Goal: Transaction & Acquisition: Purchase product/service

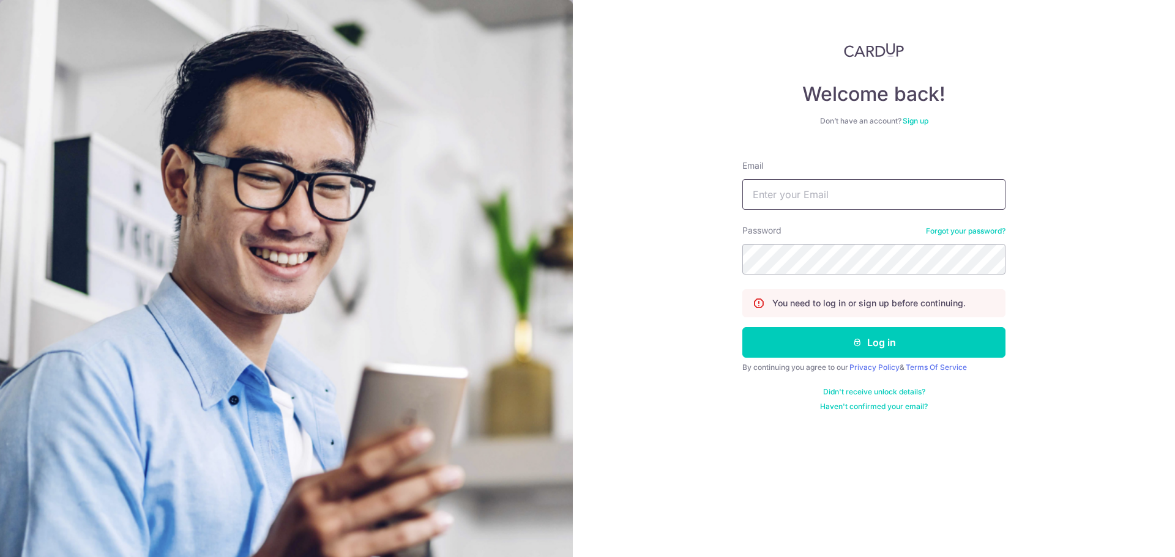
click at [807, 198] on input "Email" at bounding box center [873, 194] width 263 height 31
type input "[EMAIL_ADDRESS][DOMAIN_NAME]"
click at [742, 327] on button "Log in" at bounding box center [873, 342] width 263 height 31
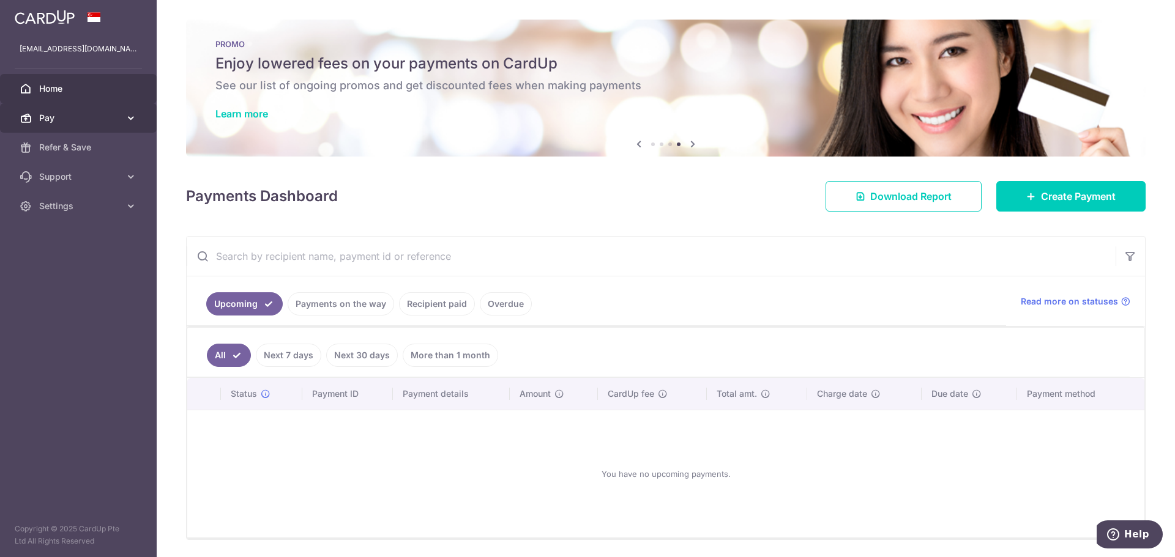
click at [70, 113] on span "Pay" at bounding box center [79, 118] width 81 height 12
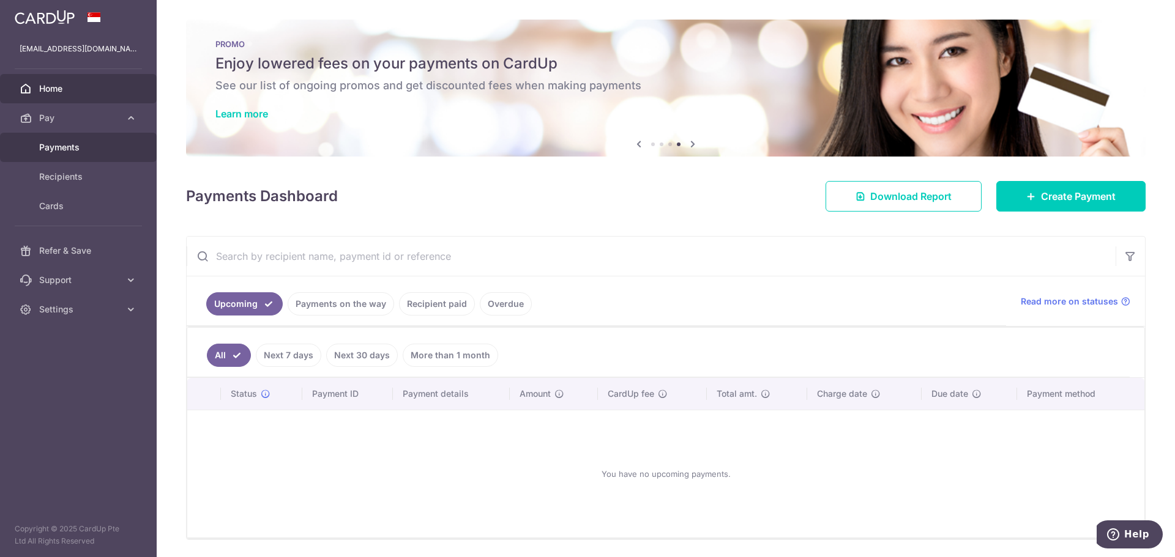
click at [72, 150] on span "Payments" at bounding box center [79, 147] width 81 height 12
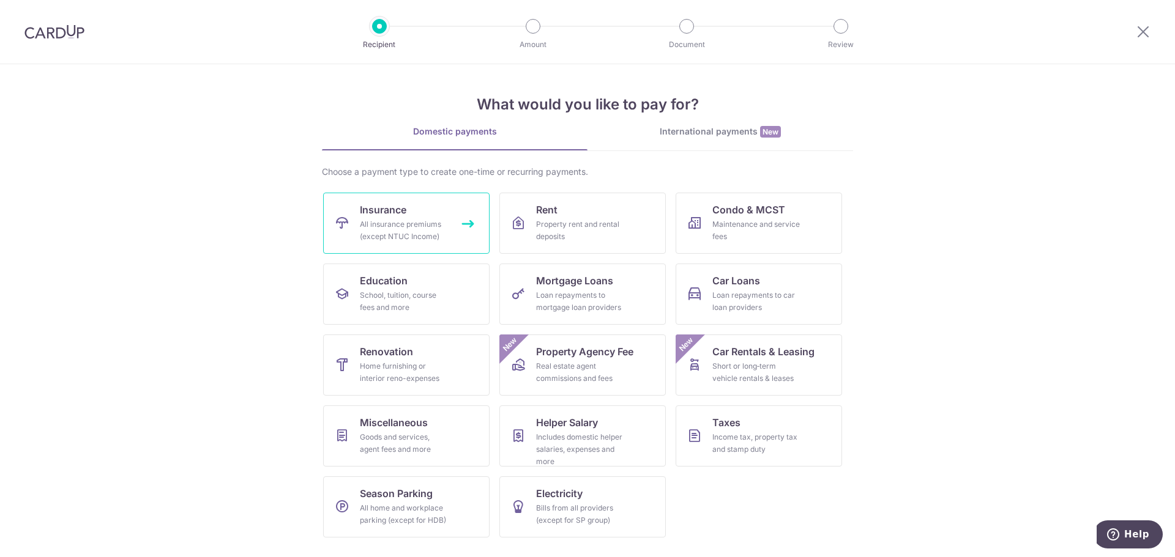
click at [405, 209] on span "Insurance" at bounding box center [383, 209] width 46 height 15
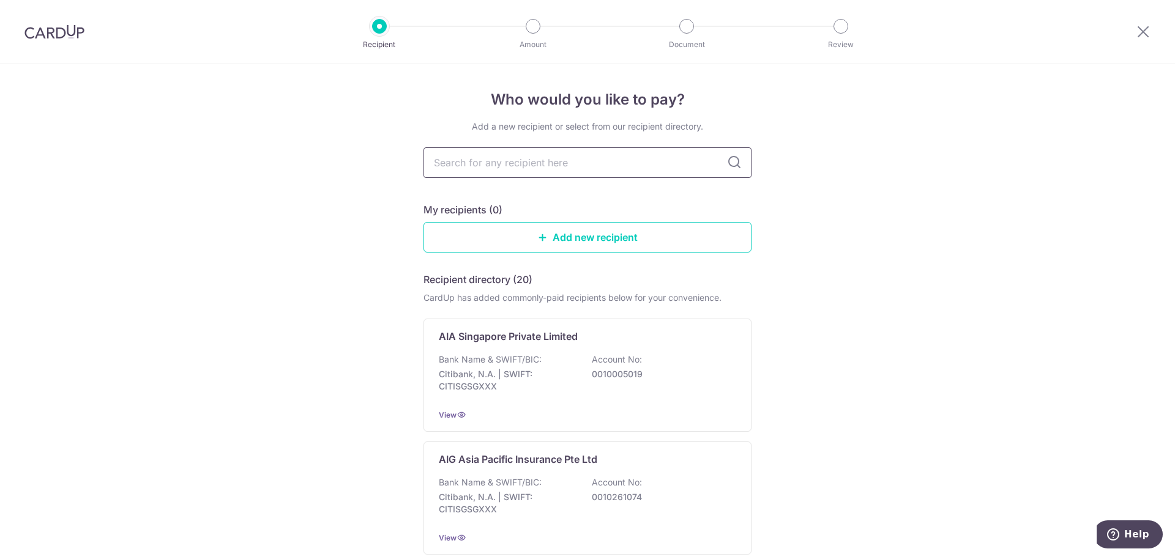
click at [701, 162] on input "text" at bounding box center [587, 162] width 328 height 31
click at [729, 161] on icon at bounding box center [734, 162] width 15 height 15
click at [663, 166] on input "text" at bounding box center [587, 162] width 328 height 31
click at [548, 346] on div "AIA Singapore Private Limited Bank Name & SWIFT/BIC: Citibank, N.A. | SWIFT: CI…" at bounding box center [587, 375] width 328 height 113
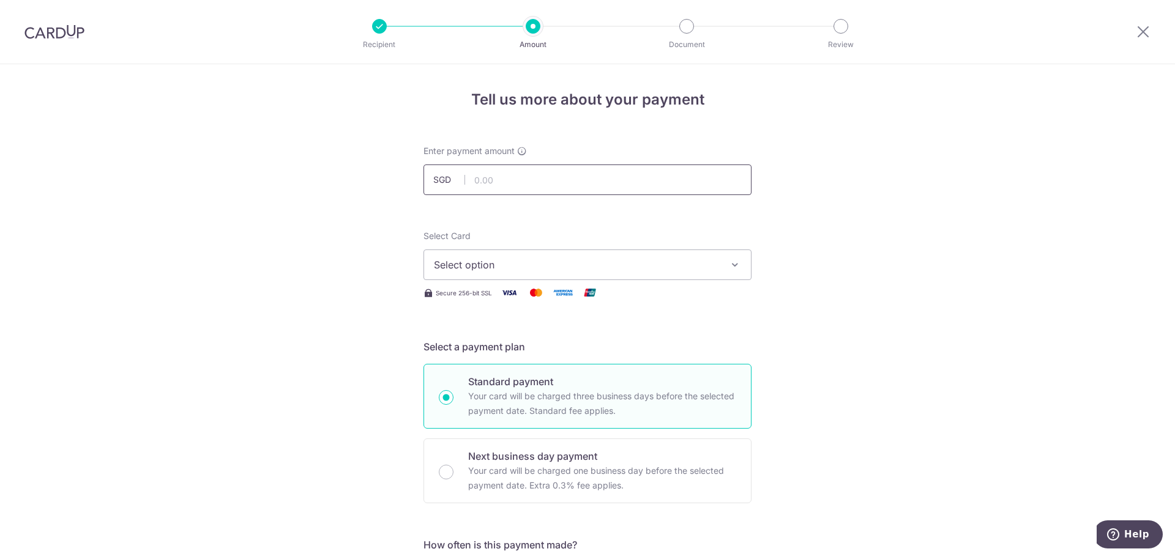
click at [564, 180] on input "text" at bounding box center [587, 180] width 328 height 31
click at [551, 184] on input "text" at bounding box center [587, 180] width 328 height 31
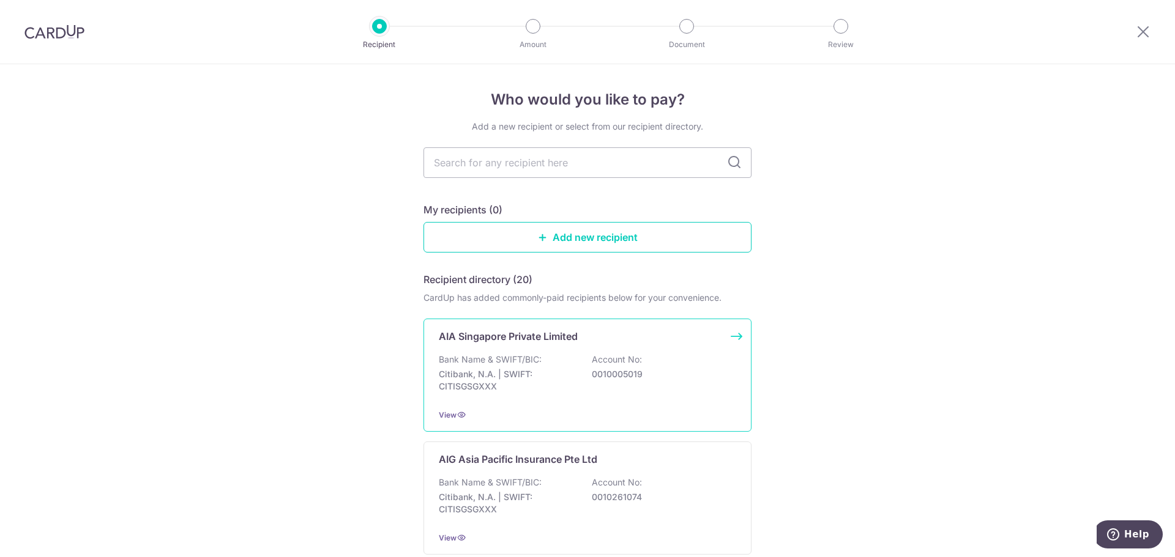
click at [502, 371] on p "Citibank, N.A. | SWIFT: CITISGSGXXX" at bounding box center [507, 380] width 137 height 24
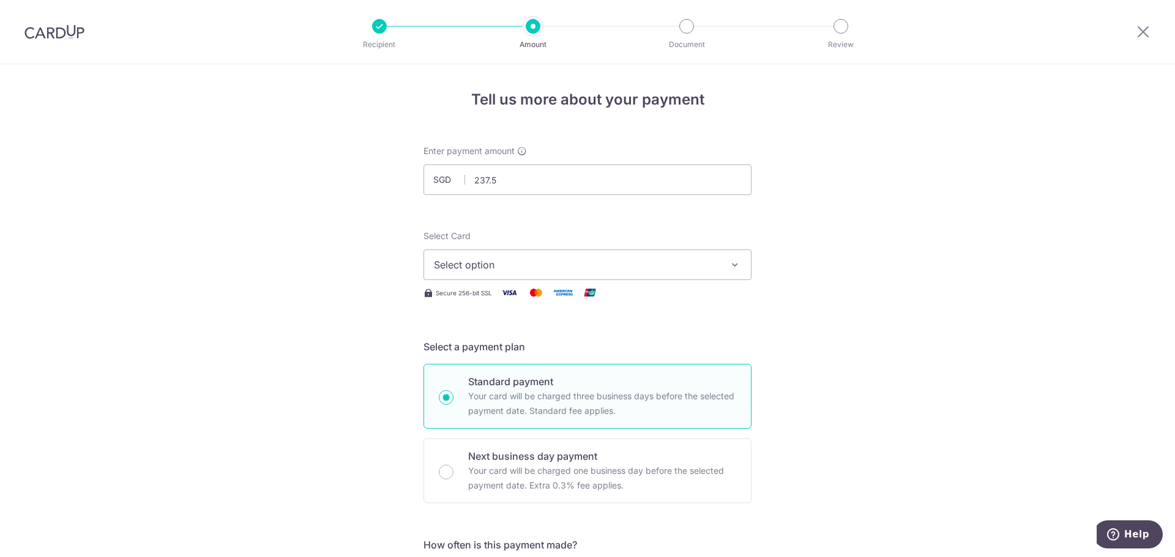
type input "237.50"
click at [503, 262] on span "Select option" at bounding box center [576, 265] width 285 height 15
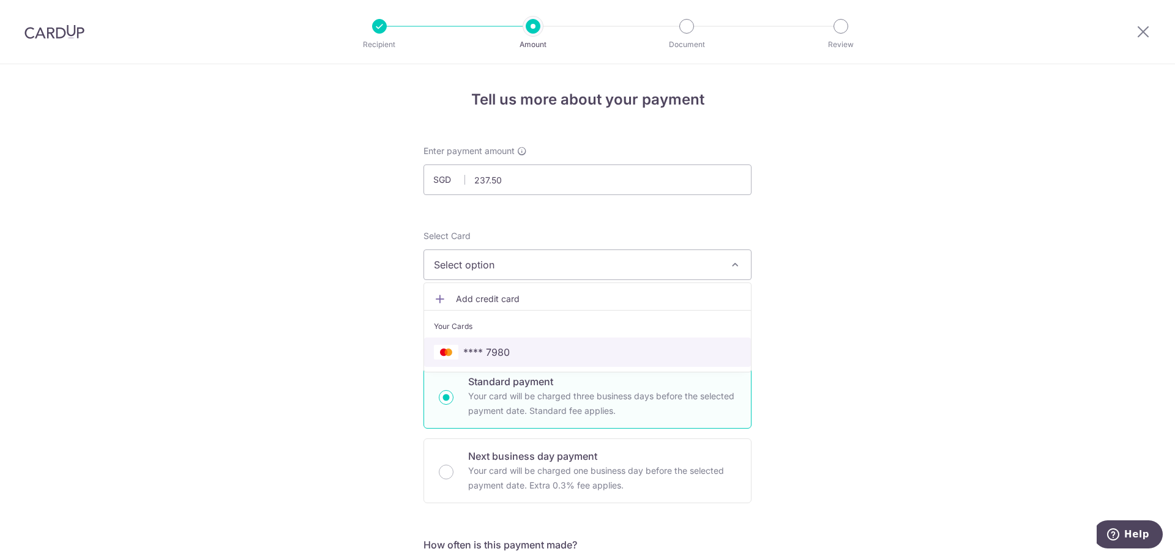
click at [501, 346] on span "**** 7980" at bounding box center [486, 352] width 46 height 15
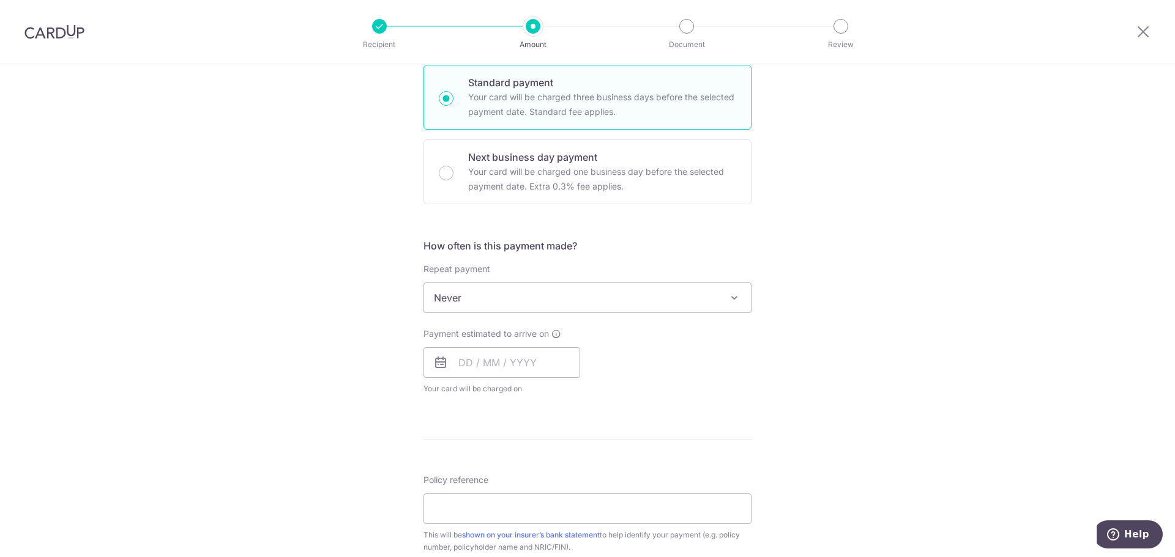
scroll to position [306, 0]
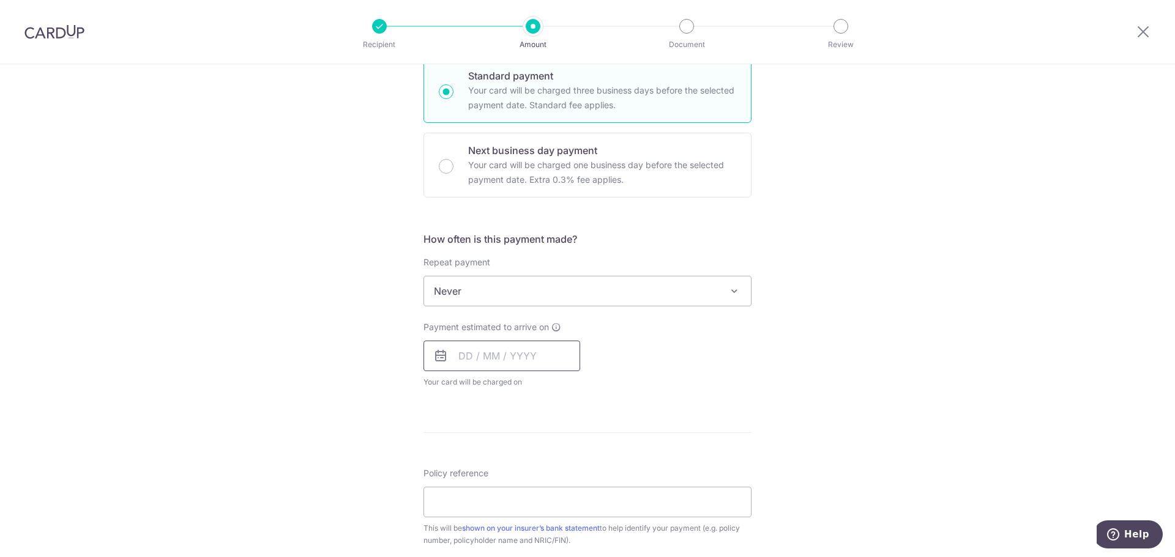
click at [522, 350] on input "text" at bounding box center [501, 356] width 157 height 31
click at [494, 492] on link "14" at bounding box center [498, 492] width 20 height 20
type input "14/10/2025"
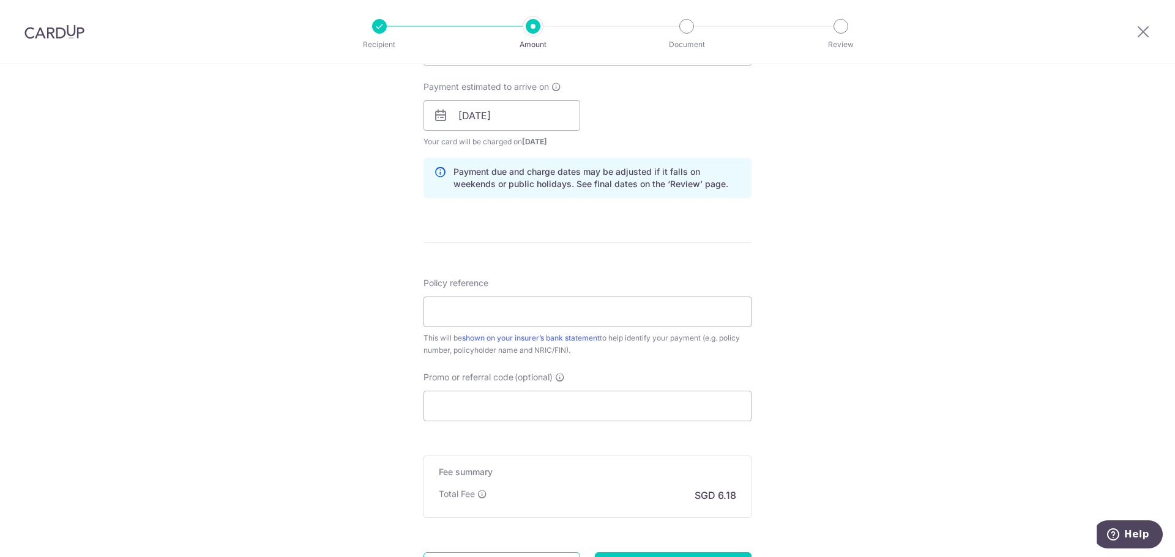
scroll to position [551, 0]
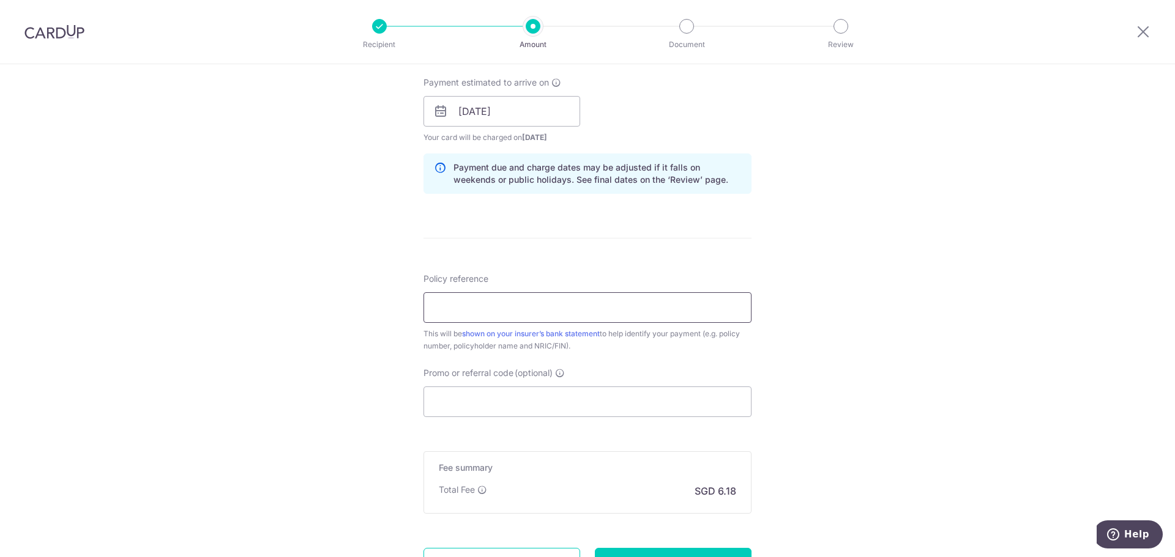
click at [590, 304] on input "Policy reference" at bounding box center [587, 307] width 328 height 31
type input "U126310263"
click at [356, 355] on div "Tell us more about your payment Enter payment amount SGD 237.50 237.50 Select C…" at bounding box center [587, 92] width 1175 height 1157
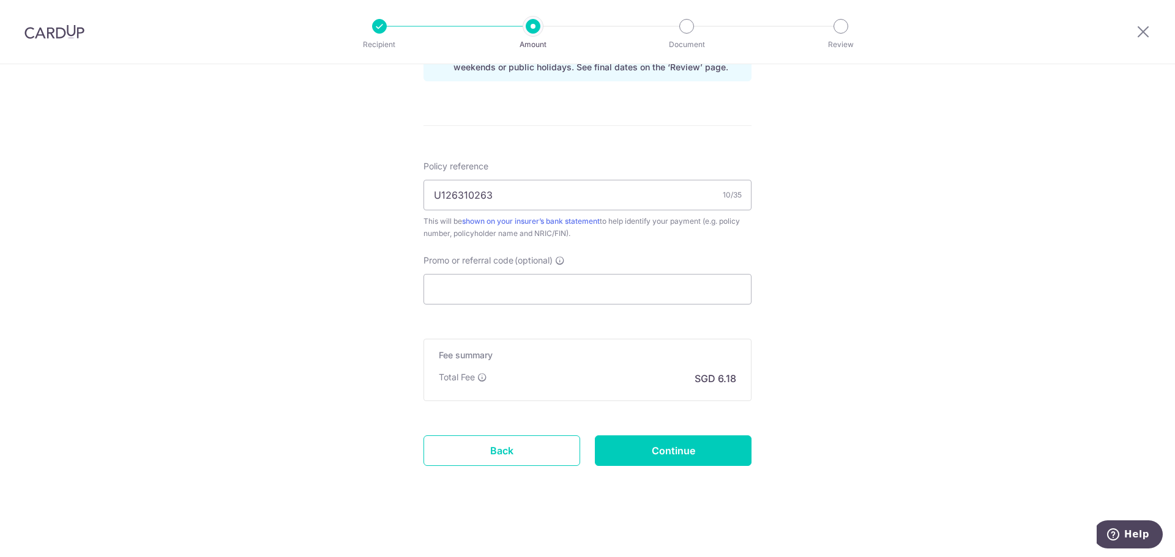
scroll to position [664, 0]
click at [666, 453] on input "Continue" at bounding box center [673, 450] width 157 height 31
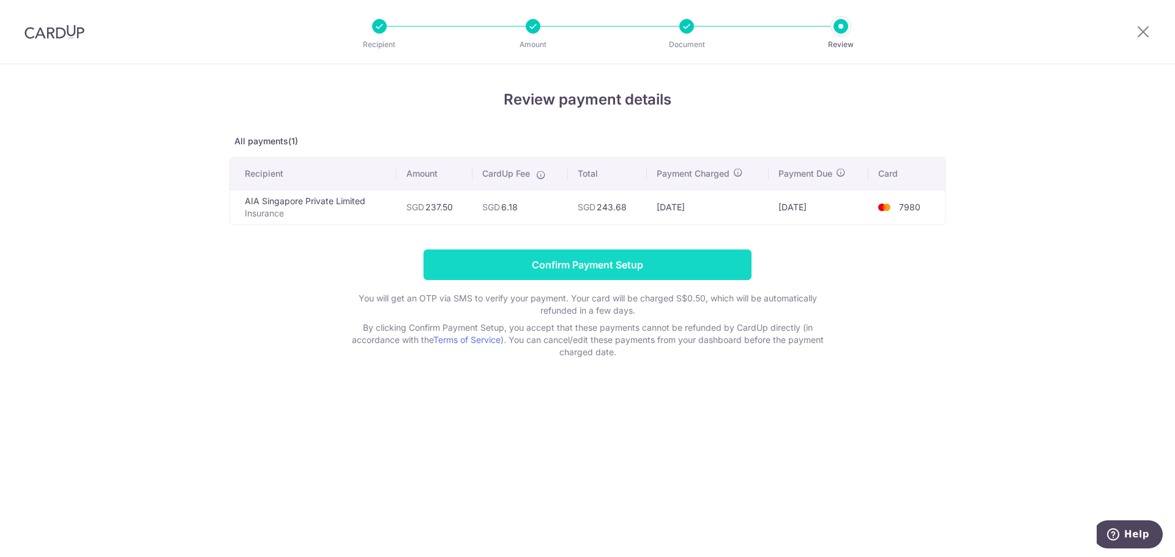
click at [621, 266] on input "Confirm Payment Setup" at bounding box center [587, 265] width 328 height 31
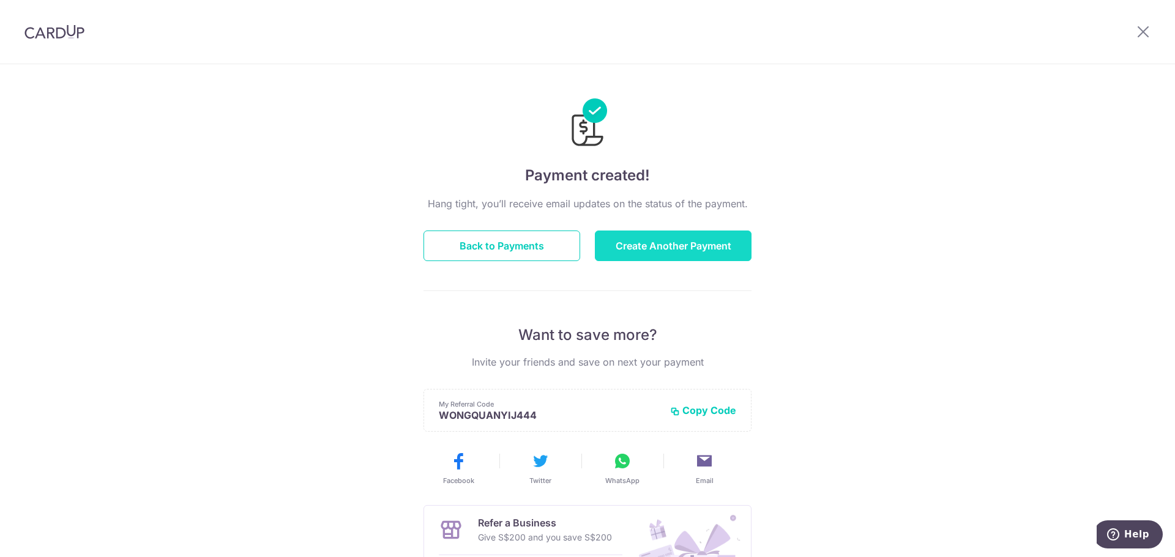
click at [645, 245] on button "Create Another Payment" at bounding box center [673, 246] width 157 height 31
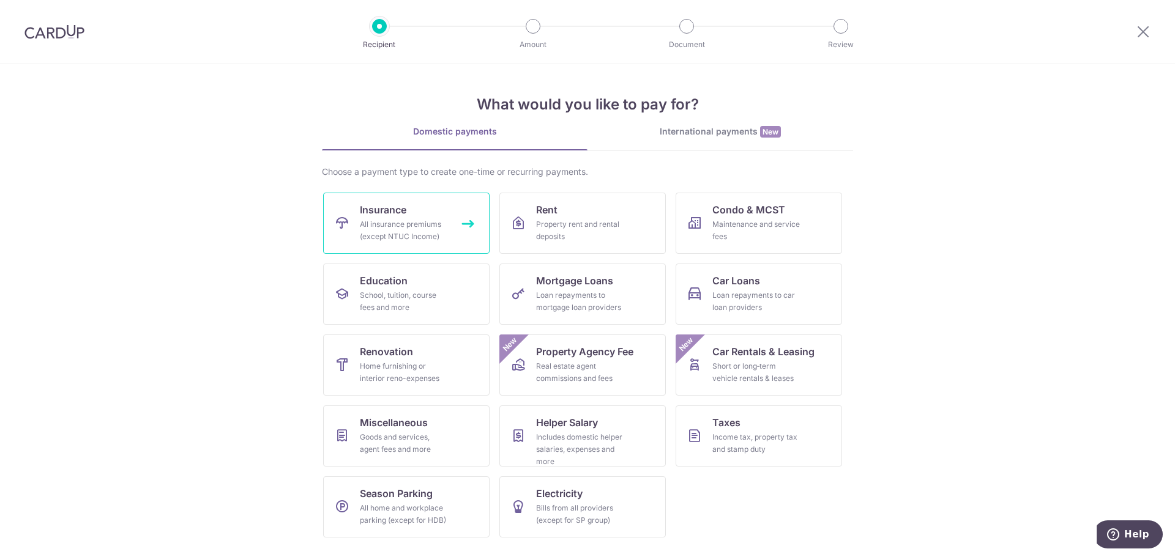
click at [427, 214] on link "Insurance All insurance premiums (except NTUC Income)" at bounding box center [406, 223] width 166 height 61
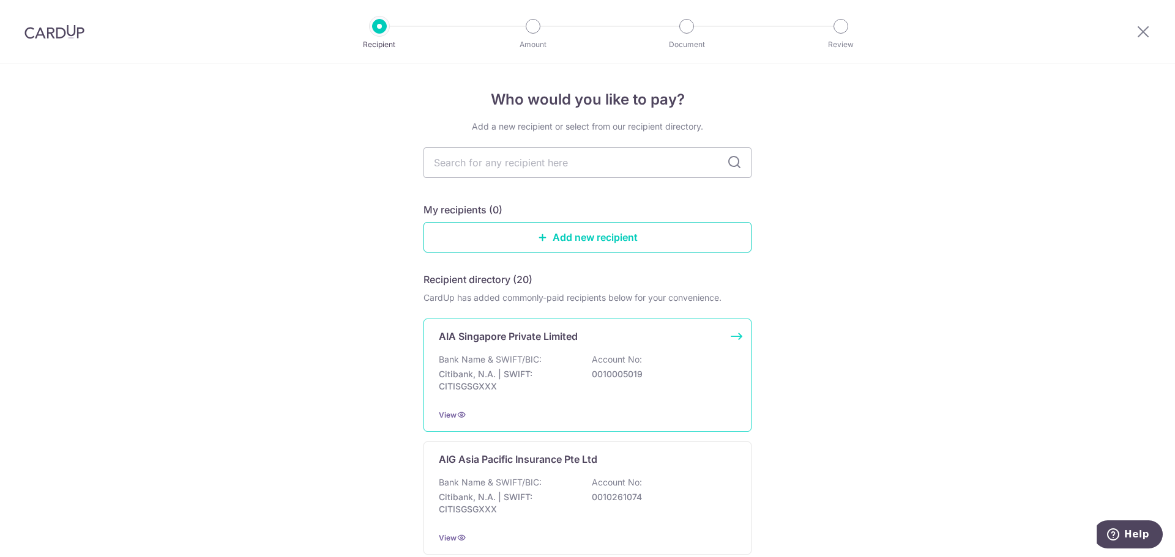
click at [523, 398] on div "Bank Name & SWIFT/BIC: Citibank, N.A. | SWIFT: CITISGSGXXX Account No: 00100050…" at bounding box center [587, 376] width 297 height 45
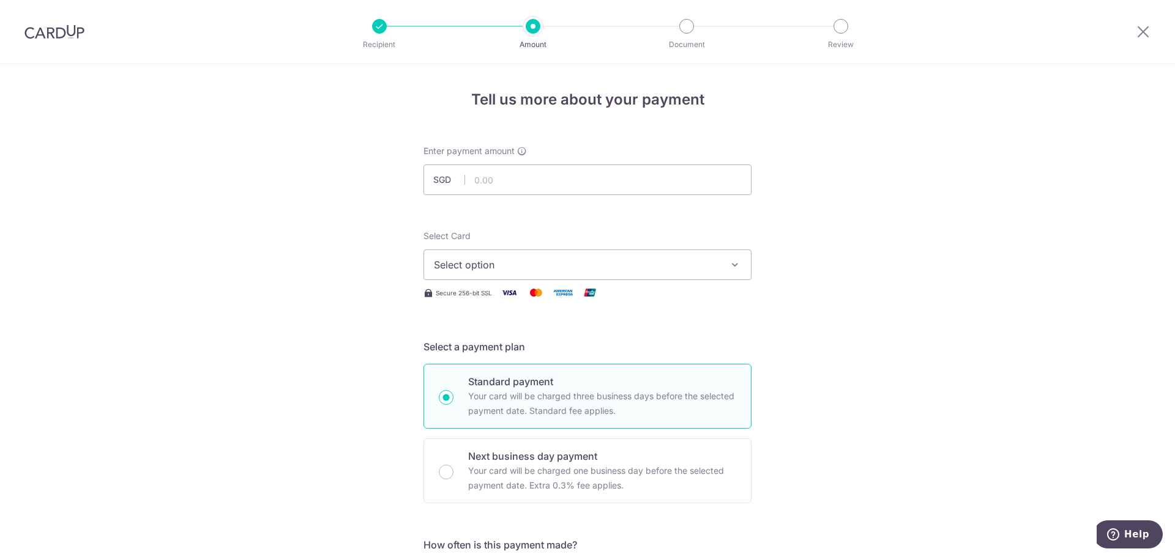
click at [536, 257] on button "Select option" at bounding box center [587, 265] width 328 height 31
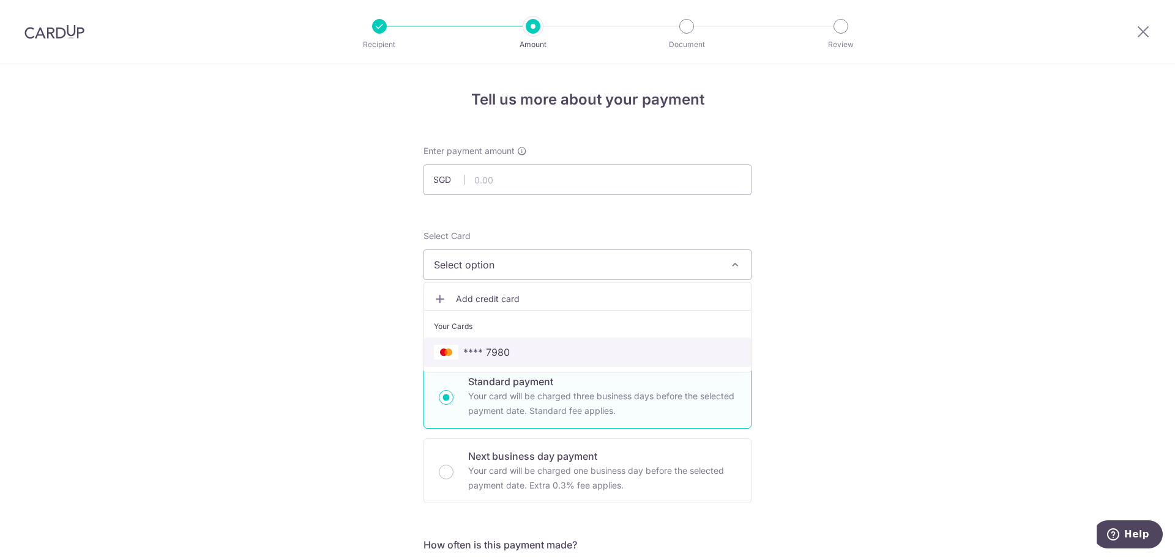
click at [491, 352] on span "**** 7980" at bounding box center [486, 352] width 46 height 15
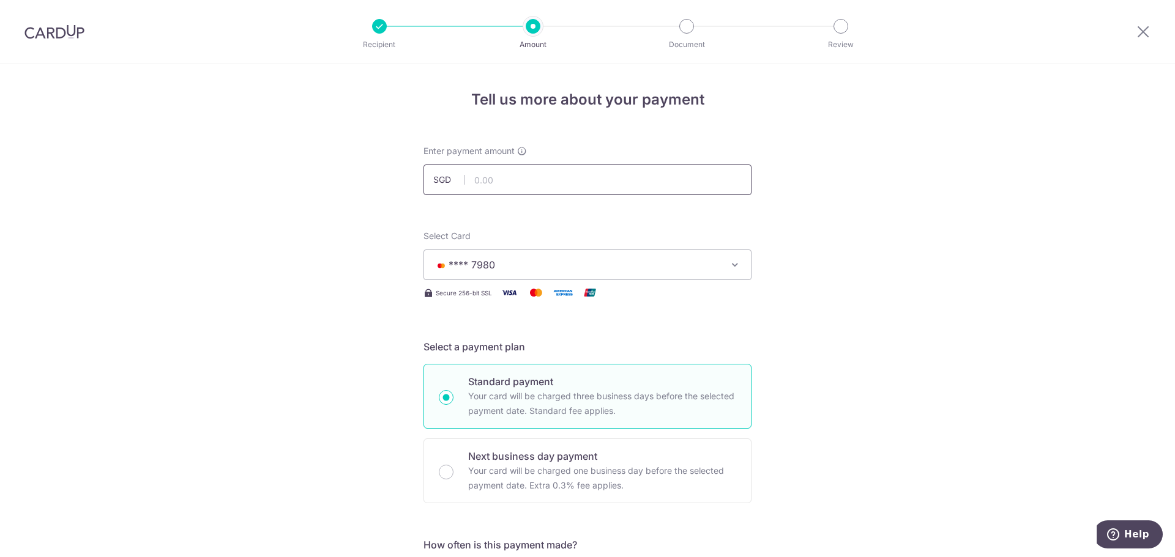
click at [516, 173] on input "text" at bounding box center [587, 180] width 328 height 31
type input "400.00"
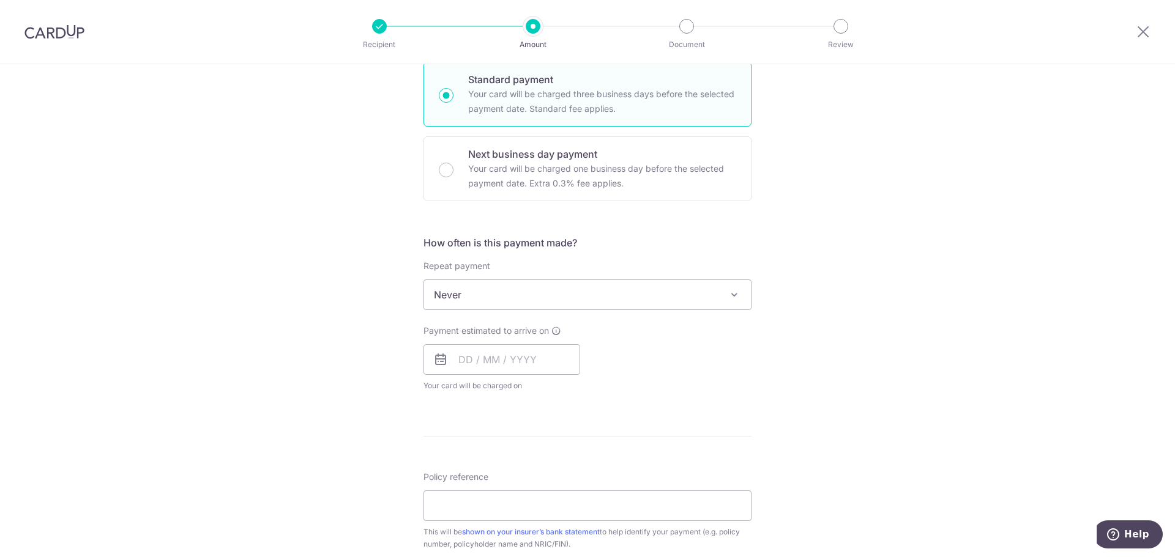
scroll to position [306, 0]
click at [565, 279] on span "Never" at bounding box center [587, 291] width 327 height 29
click at [283, 338] on div "Tell us more about your payment Enter payment amount SGD 400.00 400.00 Select C…" at bounding box center [587, 311] width 1175 height 1107
click at [496, 361] on input "text" at bounding box center [501, 356] width 157 height 31
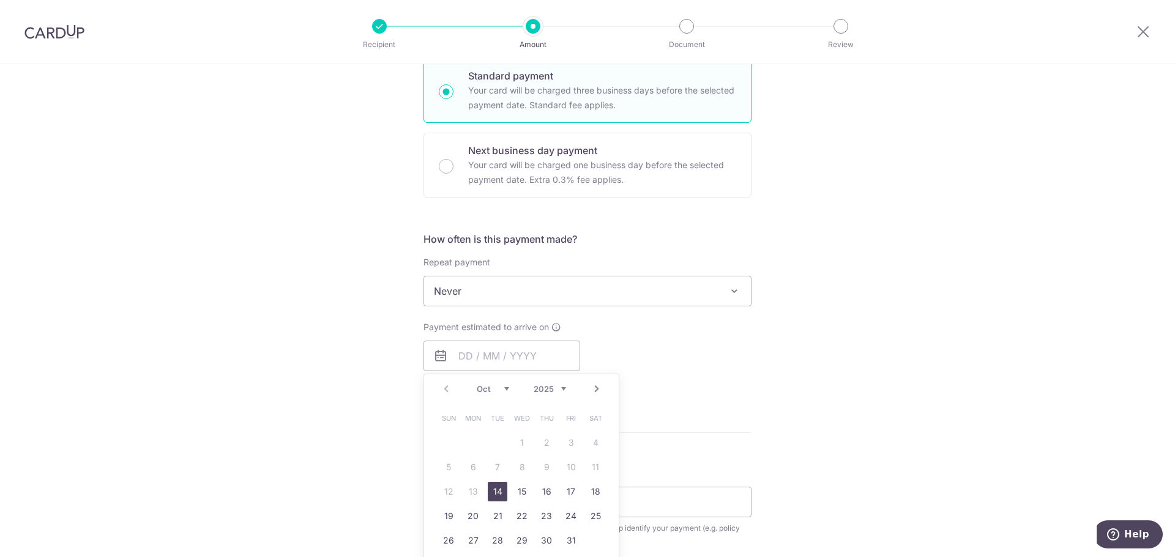
click at [495, 485] on link "14" at bounding box center [498, 492] width 20 height 20
type input "[DATE]"
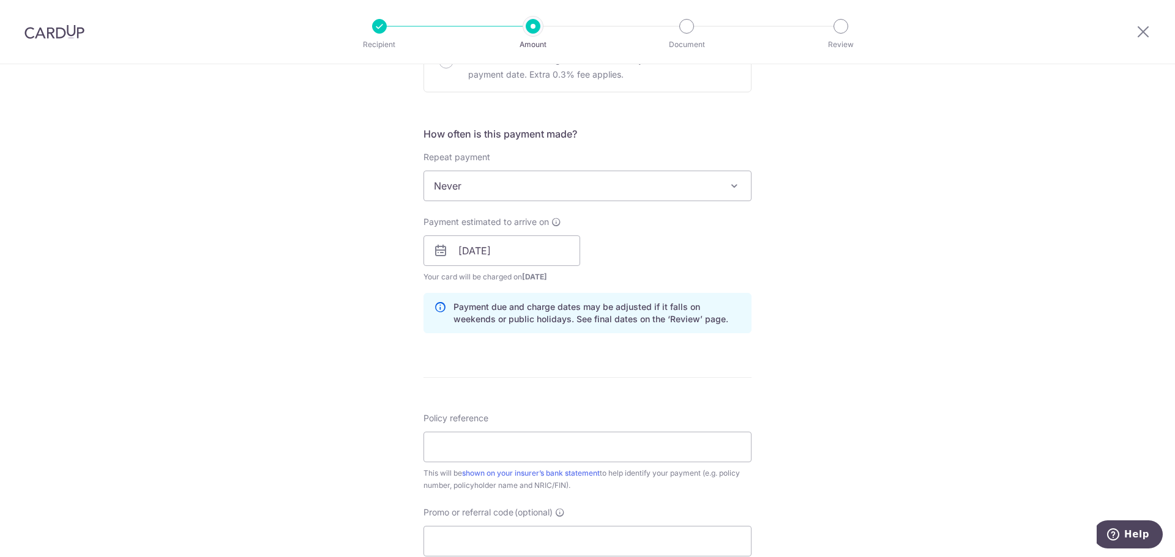
scroll to position [551, 0]
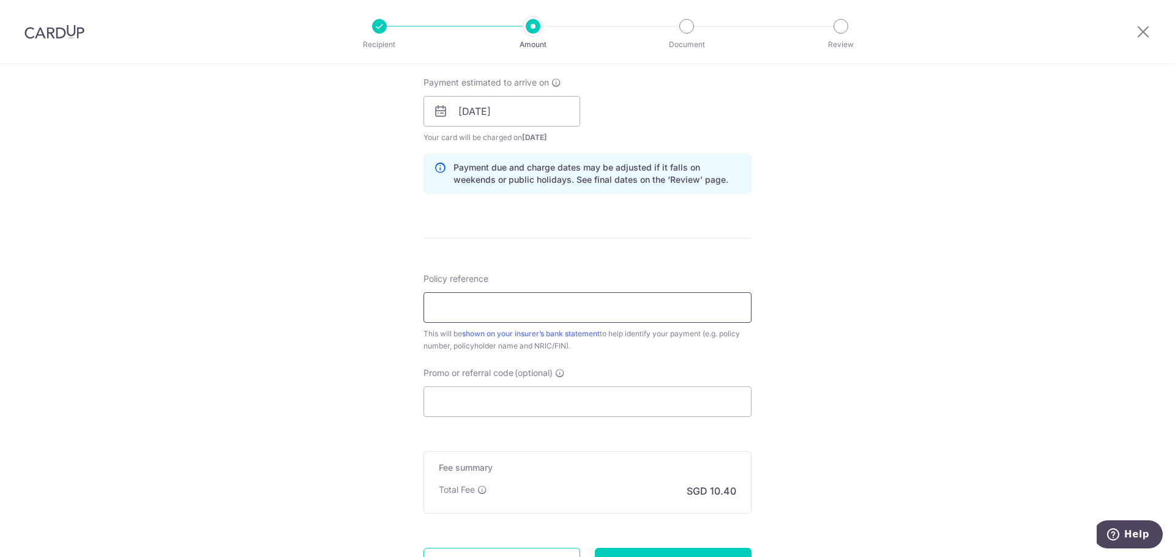
click at [487, 310] on input "Policy reference" at bounding box center [587, 307] width 328 height 31
type input "U127711722"
click at [385, 333] on div "Tell us more about your payment Enter payment amount SGD 400.00 400.00 Select C…" at bounding box center [587, 92] width 1175 height 1157
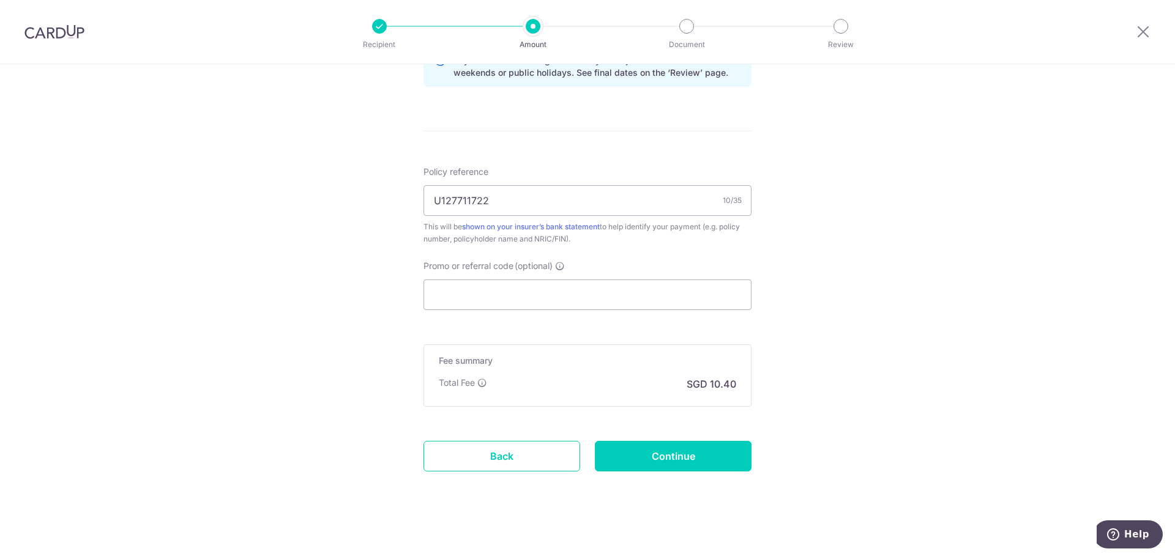
scroll to position [664, 0]
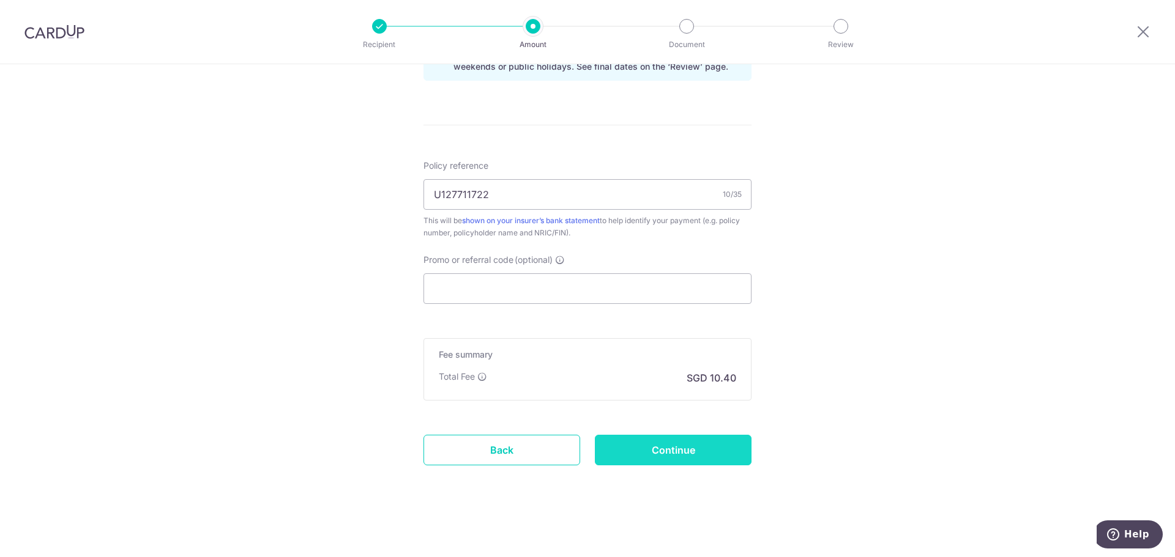
click at [656, 443] on input "Continue" at bounding box center [673, 450] width 157 height 31
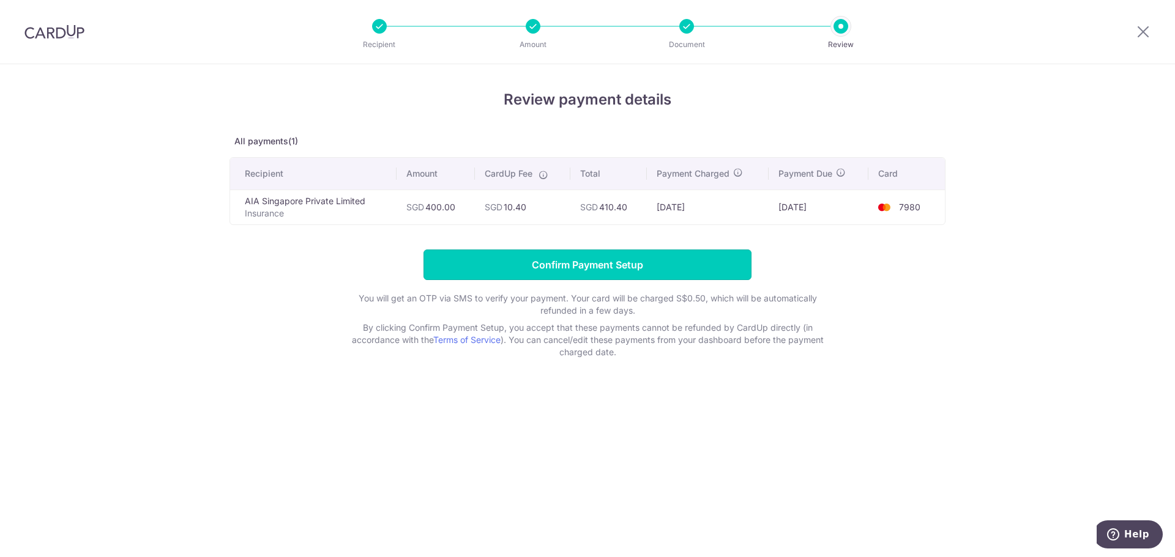
click at [538, 253] on input "Confirm Payment Setup" at bounding box center [587, 265] width 328 height 31
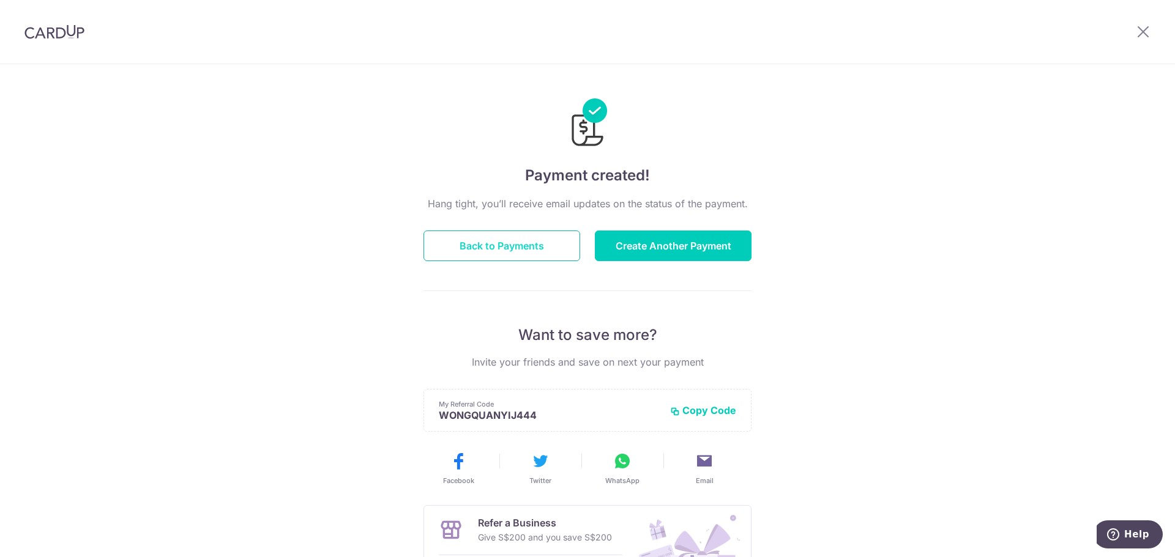
click at [485, 245] on button "Back to Payments" at bounding box center [501, 246] width 157 height 31
